Goal: Information Seeking & Learning: Check status

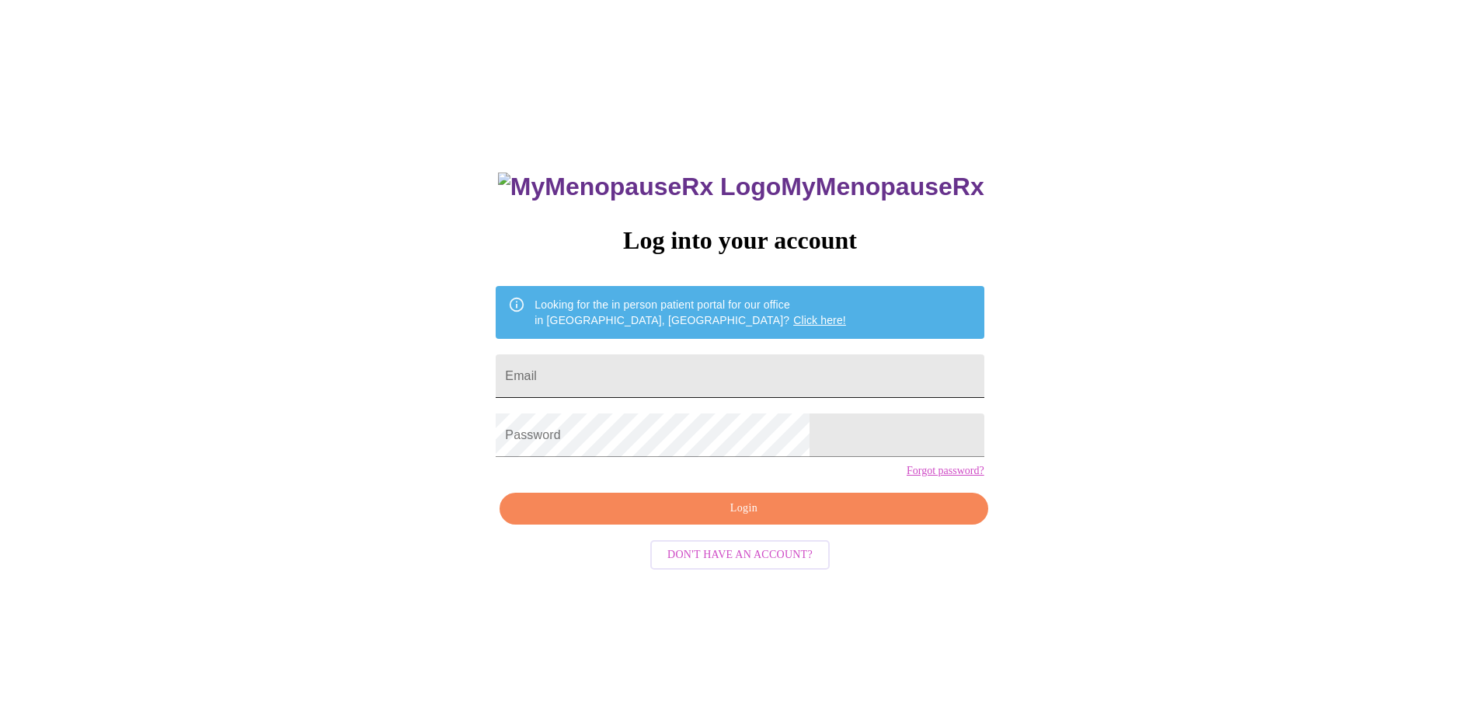
click at [714, 387] on input "Email" at bounding box center [740, 376] width 488 height 44
type input "[EMAIL_ADDRESS][DOMAIN_NAME]"
click at [340, 446] on div "MyMenopauseRx Log into your account Looking for the in person patient portal fo…" at bounding box center [740, 430] width 1468 height 849
click at [694, 518] on span "Login" at bounding box center [743, 508] width 452 height 19
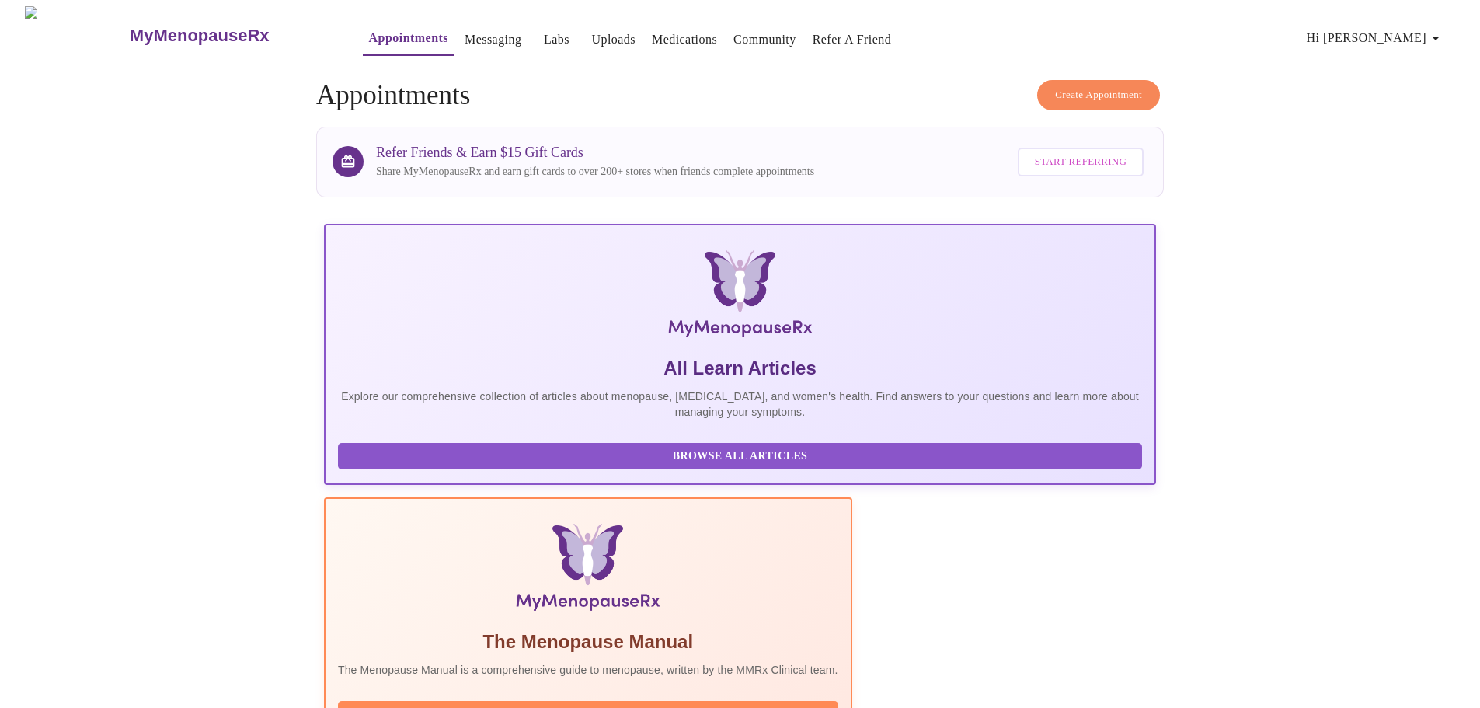
click at [544, 40] on link "Labs" at bounding box center [557, 40] width 26 height 22
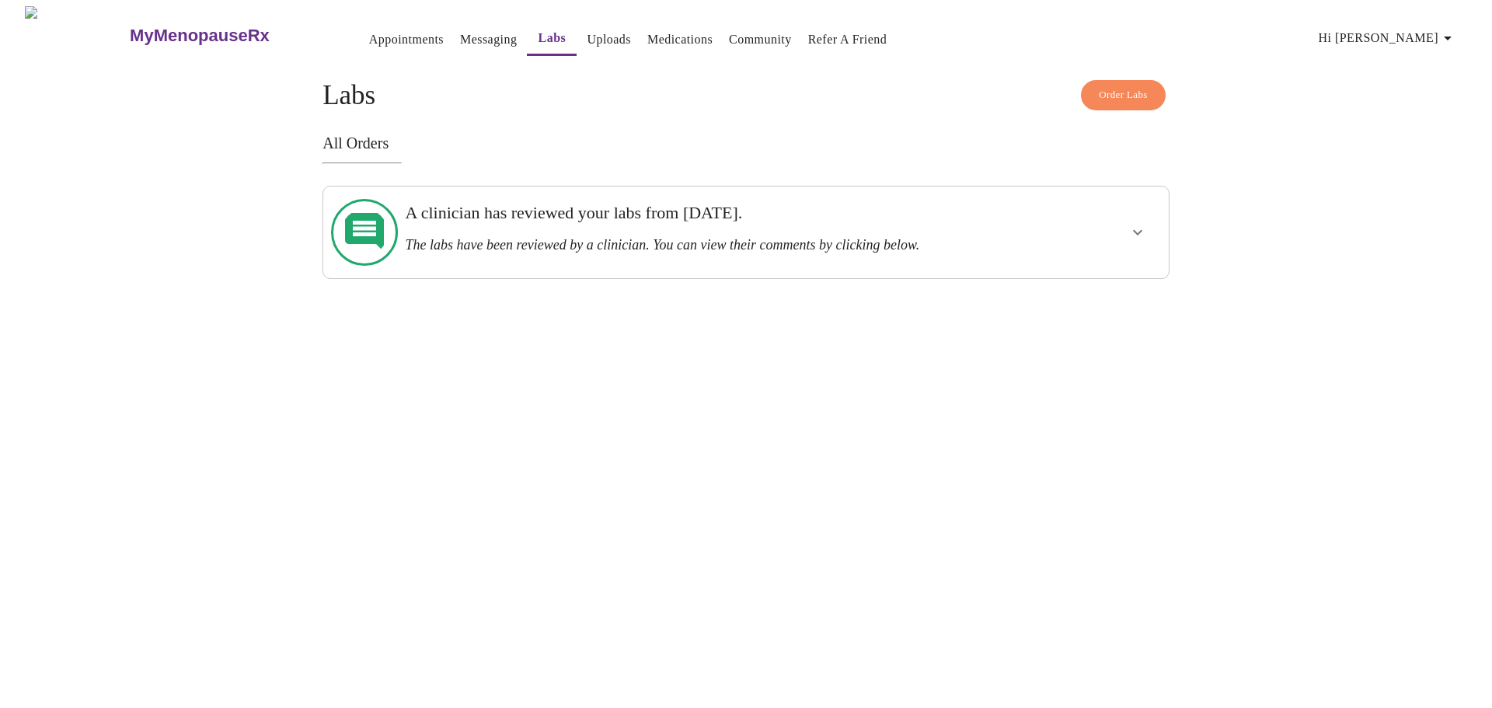
click at [1113, 255] on div "A clinician has reviewed your labs from [DATE]. The labs have been reviewed by …" at bounding box center [745, 232] width 847 height 93
click at [1118, 232] on div at bounding box center [1092, 232] width 139 height 79
click at [1134, 228] on icon "show more" at bounding box center [1137, 232] width 19 height 19
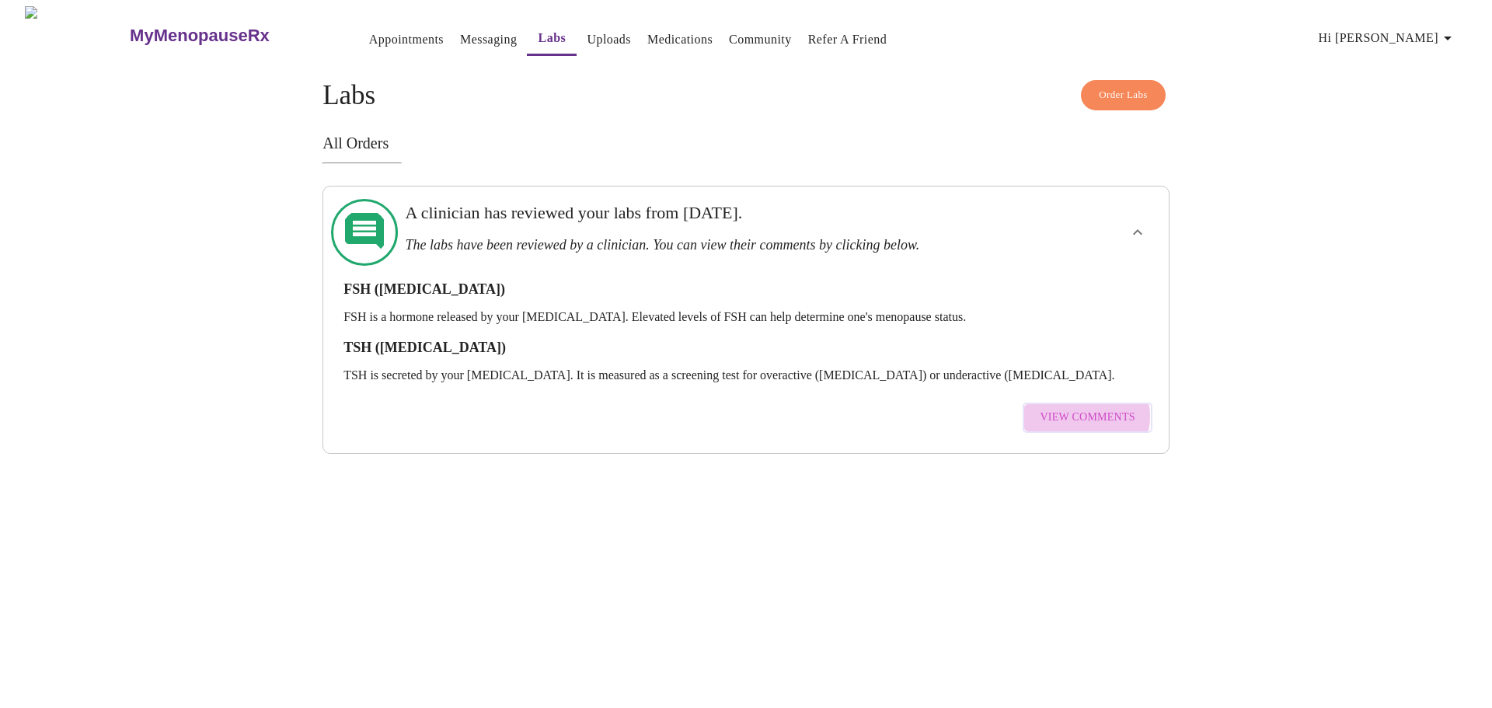
click at [1080, 408] on span "View Comments" at bounding box center [1087, 417] width 95 height 19
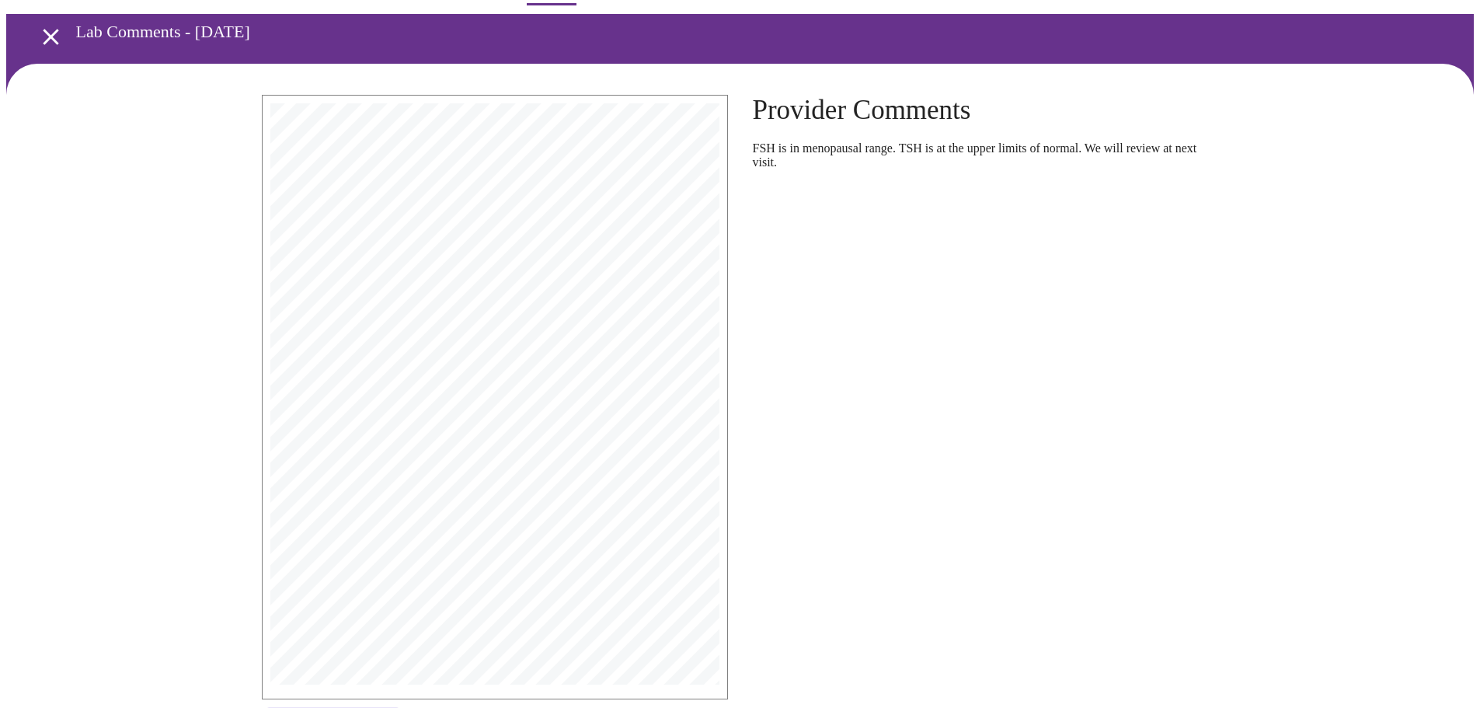
scroll to position [78, 0]
